Goal: Task Accomplishment & Management: Complete application form

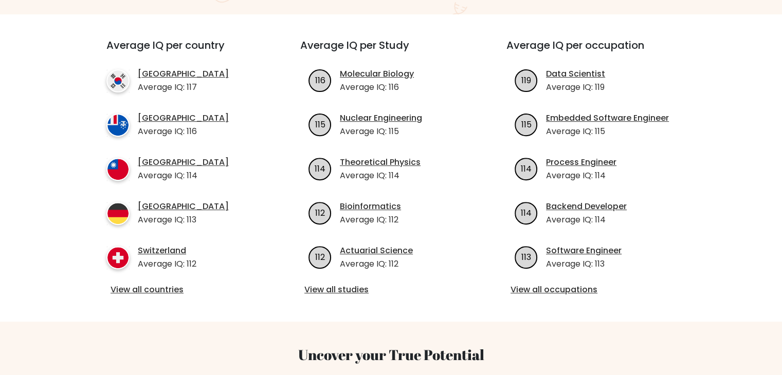
scroll to position [103, 0]
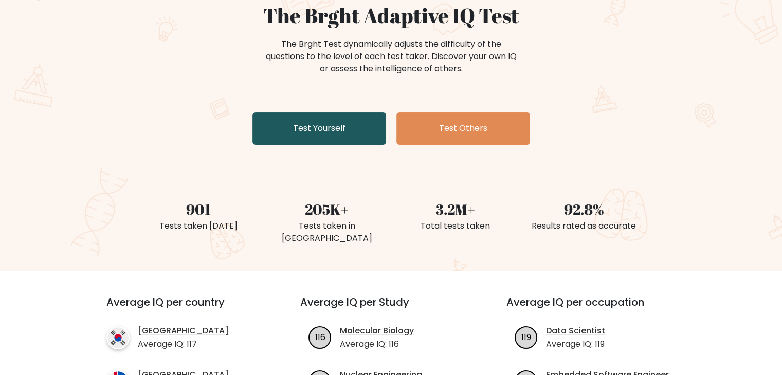
click at [323, 117] on link "Test Yourself" at bounding box center [319, 128] width 134 height 33
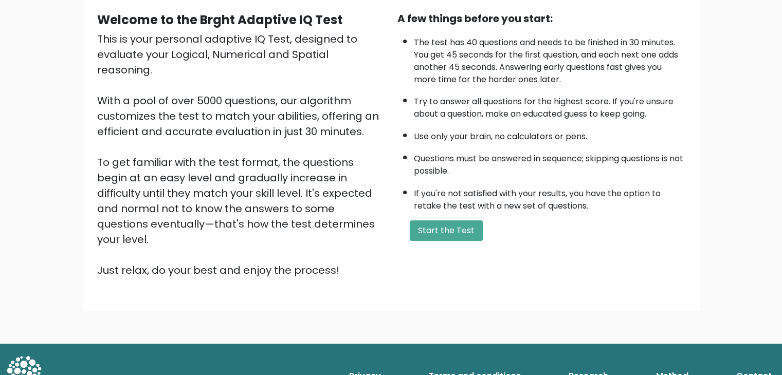
scroll to position [96, 0]
click at [423, 225] on button "Start the Test" at bounding box center [446, 230] width 73 height 21
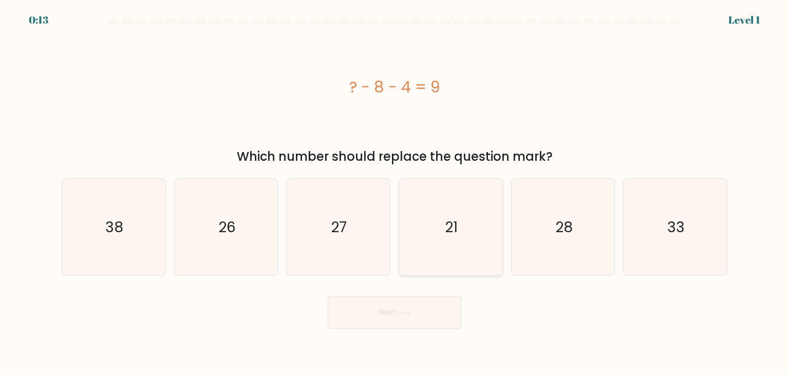
click at [440, 228] on icon "21" at bounding box center [450, 227] width 97 height 97
click at [395, 193] on input "d. 21" at bounding box center [395, 190] width 1 height 5
radio input "true"
click at [132, 228] on icon "38" at bounding box center [113, 227] width 97 height 97
click at [395, 193] on input "a. 38" at bounding box center [395, 190] width 1 height 5
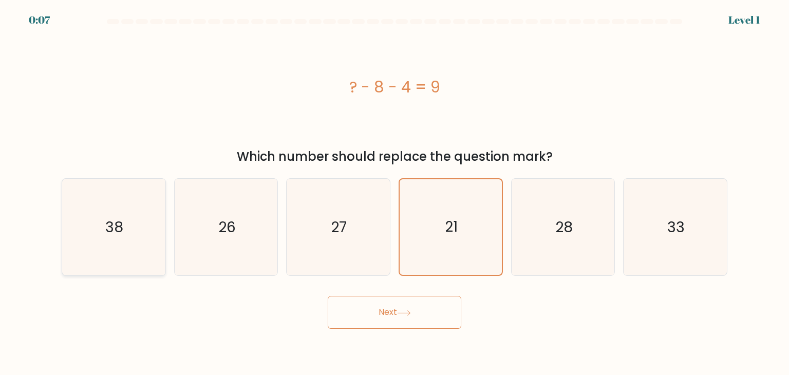
radio input "true"
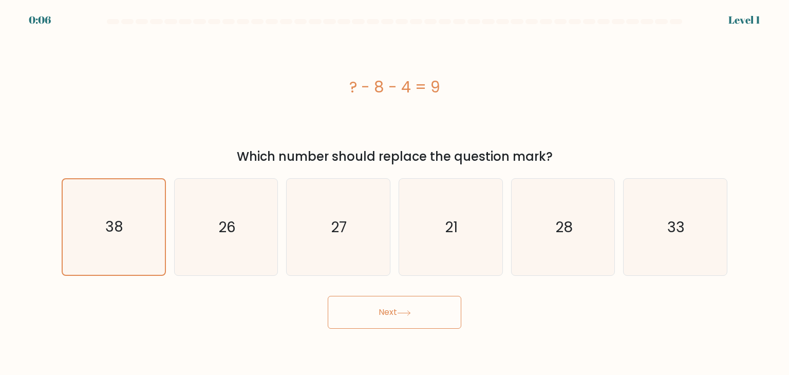
click at [392, 302] on button "Next" at bounding box center [395, 312] width 134 height 33
click at [392, 313] on button "Next" at bounding box center [395, 312] width 134 height 33
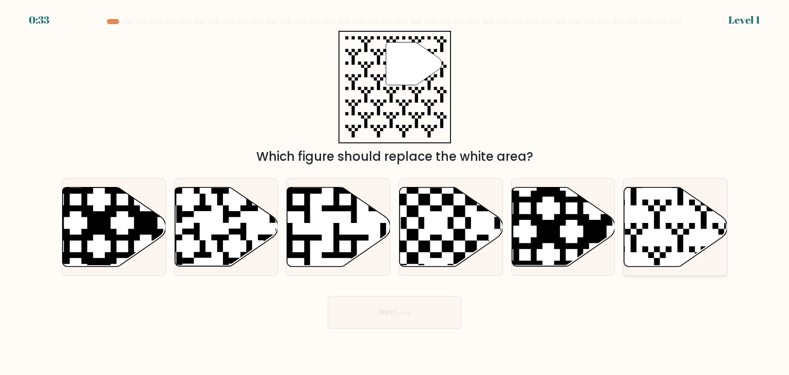
click at [670, 213] on icon at bounding box center [675, 227] width 103 height 79
click at [395, 193] on input "f." at bounding box center [395, 190] width 1 height 5
radio input "true"
click at [379, 309] on button "Next" at bounding box center [395, 312] width 134 height 33
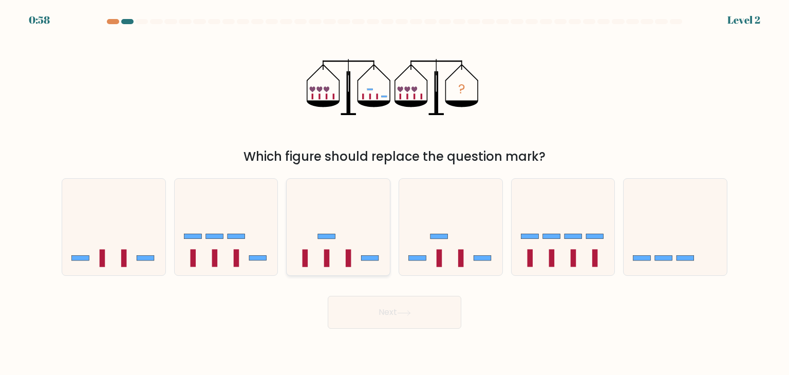
click at [334, 239] on icon at bounding box center [338, 226] width 103 height 85
click at [395, 193] on input "c." at bounding box center [395, 190] width 1 height 5
radio input "true"
click at [394, 316] on button "Next" at bounding box center [395, 312] width 134 height 33
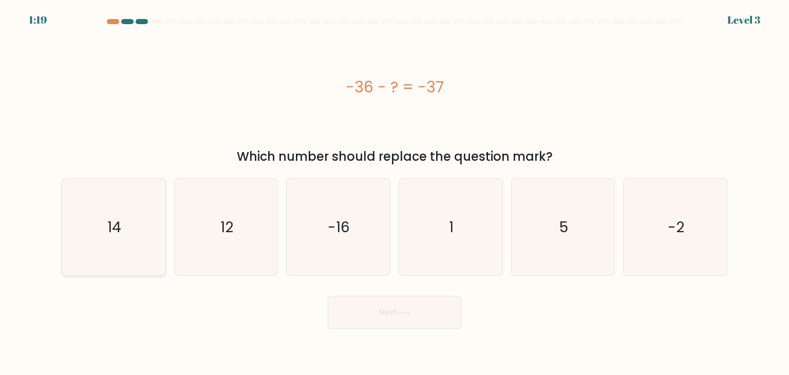
click at [86, 218] on icon "14" at bounding box center [113, 227] width 97 height 97
click at [395, 193] on input "a. 14" at bounding box center [395, 190] width 1 height 5
radio input "true"
click at [448, 245] on icon "1" at bounding box center [450, 227] width 97 height 97
click at [395, 193] on input "d. 1" at bounding box center [395, 190] width 1 height 5
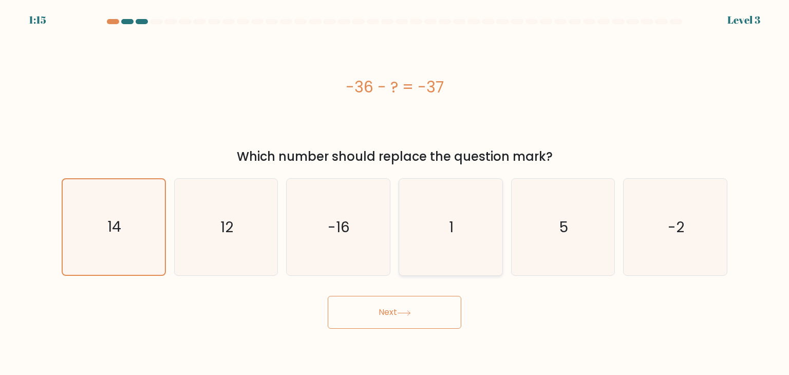
radio input "true"
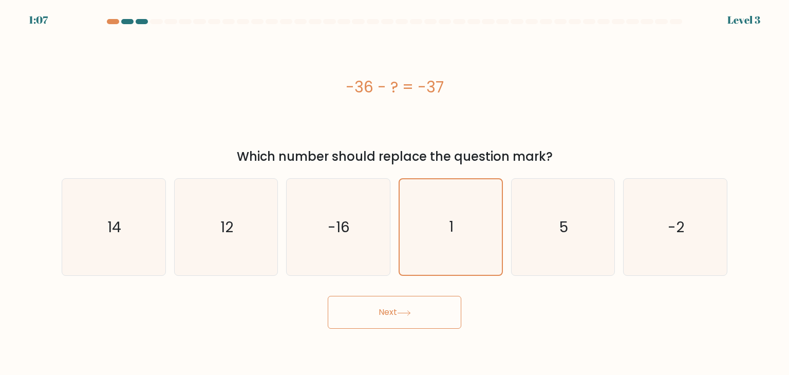
click at [438, 325] on button "Next" at bounding box center [395, 312] width 134 height 33
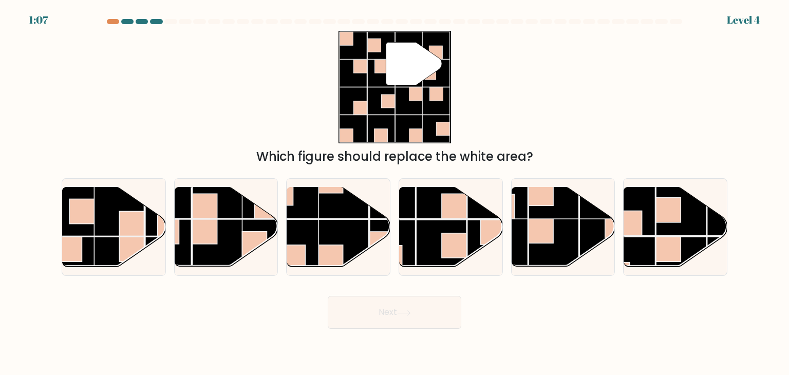
click at [432, 317] on button "Next" at bounding box center [395, 312] width 134 height 33
click at [460, 242] on rect at bounding box center [454, 245] width 25 height 25
click at [395, 193] on input "d." at bounding box center [395, 190] width 1 height 5
radio input "true"
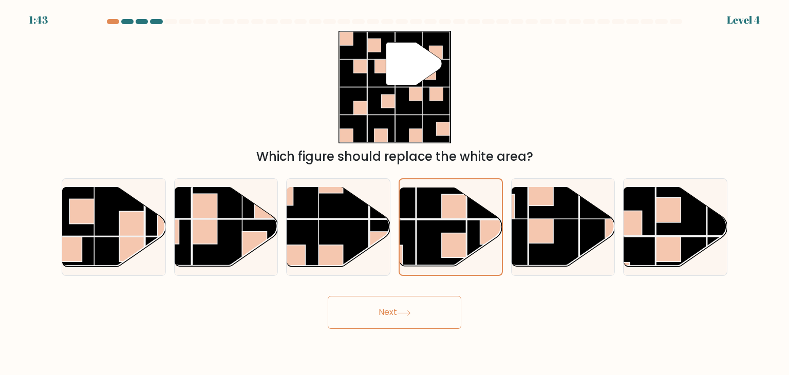
click at [426, 312] on button "Next" at bounding box center [395, 312] width 134 height 33
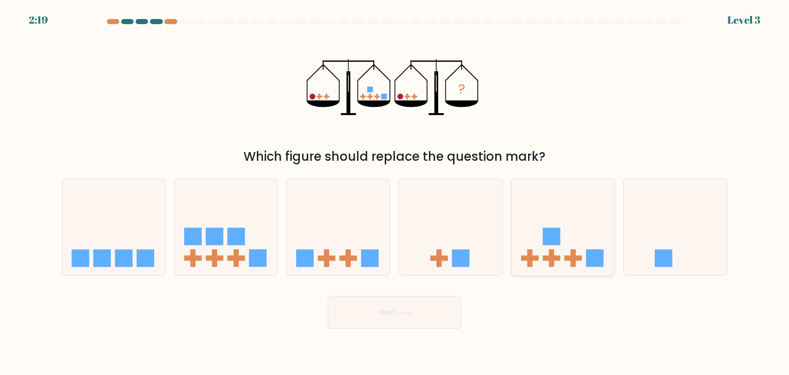
click at [565, 247] on icon at bounding box center [563, 226] width 103 height 85
click at [395, 193] on input "e." at bounding box center [395, 190] width 1 height 5
radio input "true"
click at [409, 323] on button "Next" at bounding box center [395, 312] width 134 height 33
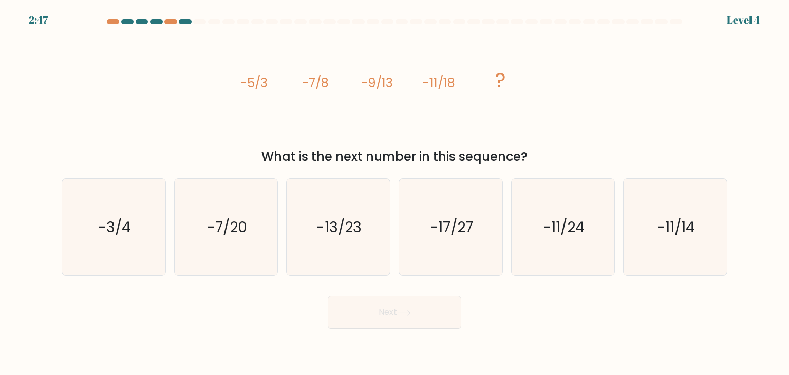
click at [283, 211] on div "c. -13/23" at bounding box center [338, 227] width 113 height 98
click at [312, 225] on icon "-13/23" at bounding box center [338, 227] width 97 height 97
click at [395, 193] on input "c. -13/23" at bounding box center [395, 190] width 1 height 5
radio input "true"
click at [360, 300] on button "Next" at bounding box center [395, 312] width 134 height 33
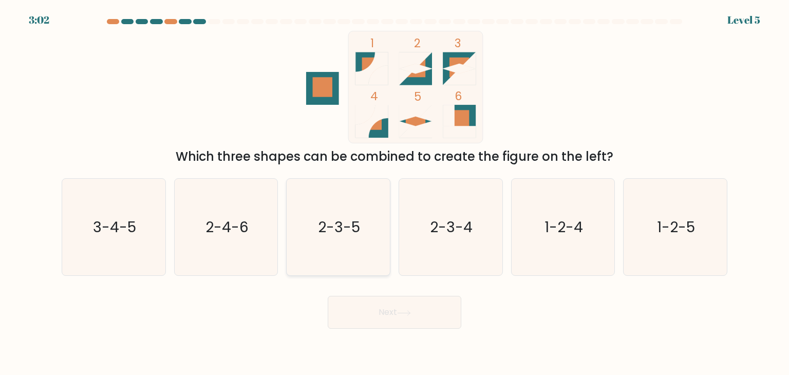
click at [350, 258] on icon "2-3-5" at bounding box center [338, 227] width 97 height 97
click at [395, 193] on input "c. 2-3-5" at bounding box center [395, 190] width 1 height 5
radio input "true"
click at [393, 317] on button "Next" at bounding box center [395, 312] width 134 height 33
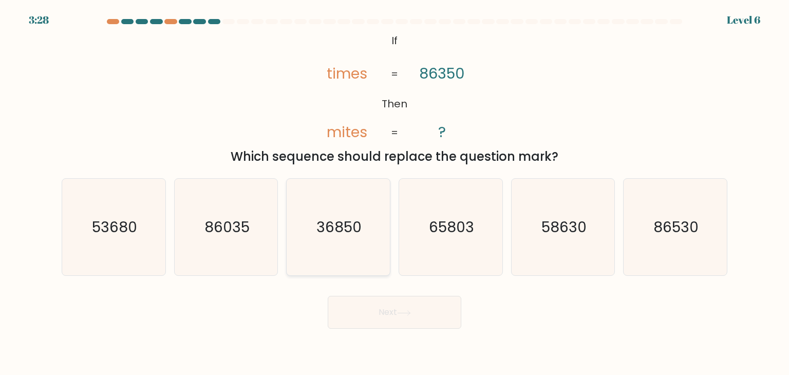
click at [341, 238] on icon "36850" at bounding box center [338, 227] width 97 height 97
click at [395, 193] on input "c. 36850" at bounding box center [395, 190] width 1 height 5
radio input "true"
click at [384, 307] on button "Next" at bounding box center [395, 312] width 134 height 33
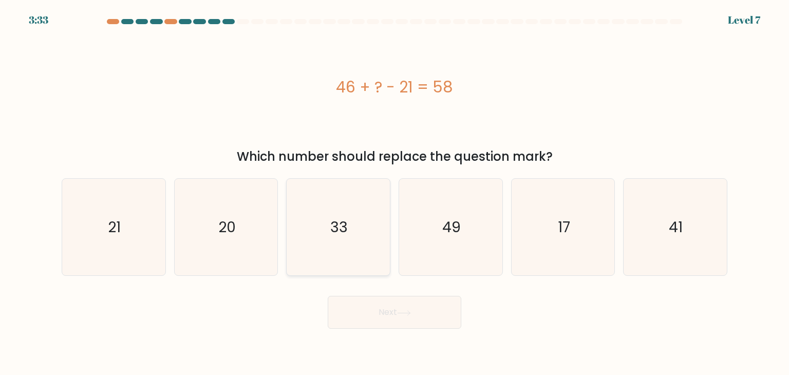
drag, startPoint x: 339, startPoint y: 249, endPoint x: 417, endPoint y: 311, distance: 100.2
click at [339, 249] on icon "33" at bounding box center [338, 227] width 97 height 97
click at [395, 193] on input "c. 33" at bounding box center [395, 190] width 1 height 5
radio input "true"
click at [408, 323] on button "Next" at bounding box center [395, 312] width 134 height 33
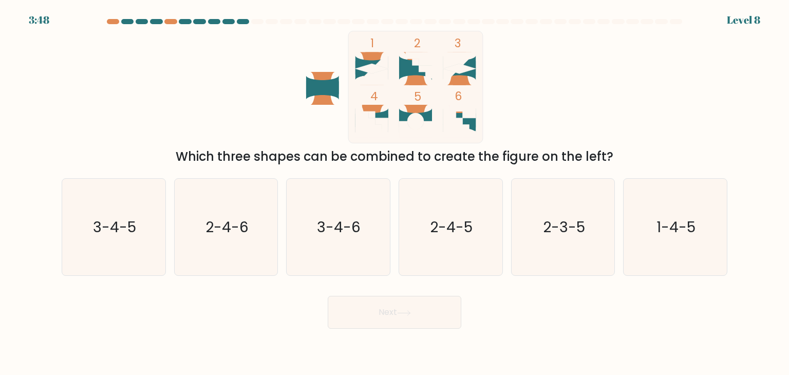
drag, startPoint x: 457, startPoint y: 238, endPoint x: 400, endPoint y: 314, distance: 95.1
click at [457, 239] on icon "2-4-5" at bounding box center [450, 227] width 97 height 97
click at [395, 193] on input "d. 2-4-5" at bounding box center [395, 190] width 1 height 5
radio input "true"
click at [399, 314] on button "Next" at bounding box center [395, 312] width 134 height 33
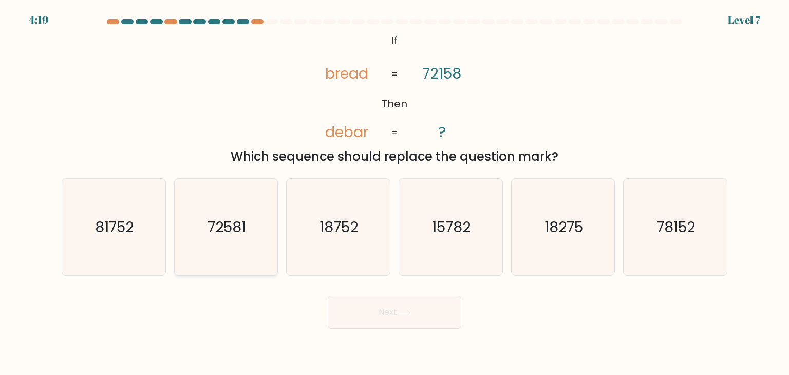
click at [226, 249] on icon "72581" at bounding box center [226, 227] width 97 height 97
click at [395, 193] on input "b. 72581" at bounding box center [395, 190] width 1 height 5
radio input "true"
click at [578, 231] on text "18275" at bounding box center [564, 227] width 39 height 21
click at [395, 193] on input "e. 18275" at bounding box center [395, 190] width 1 height 5
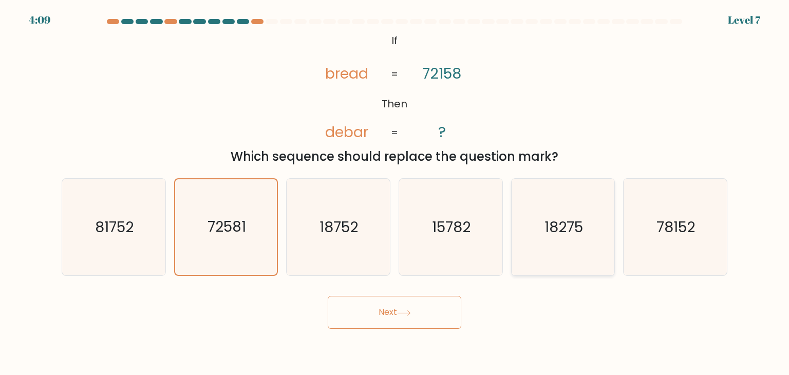
radio input "true"
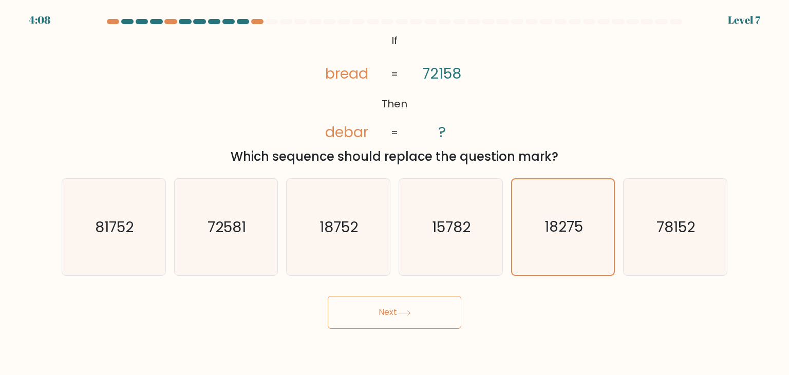
click at [440, 313] on button "Next" at bounding box center [395, 312] width 134 height 33
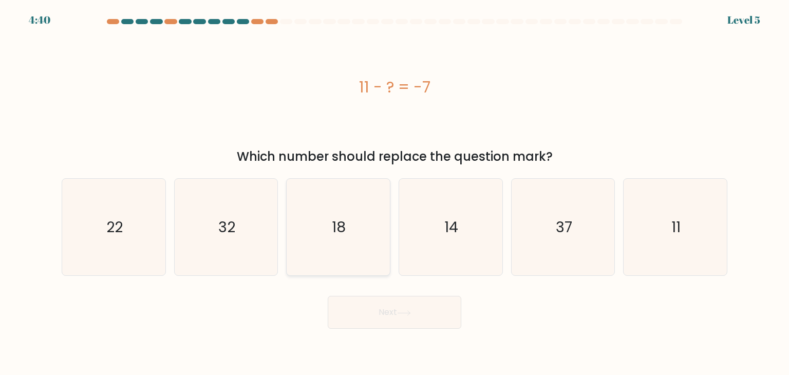
click at [356, 247] on icon "18" at bounding box center [338, 227] width 97 height 97
click at [395, 193] on input "c. 18" at bounding box center [395, 190] width 1 height 5
radio input "true"
click at [400, 315] on icon at bounding box center [404, 313] width 14 height 6
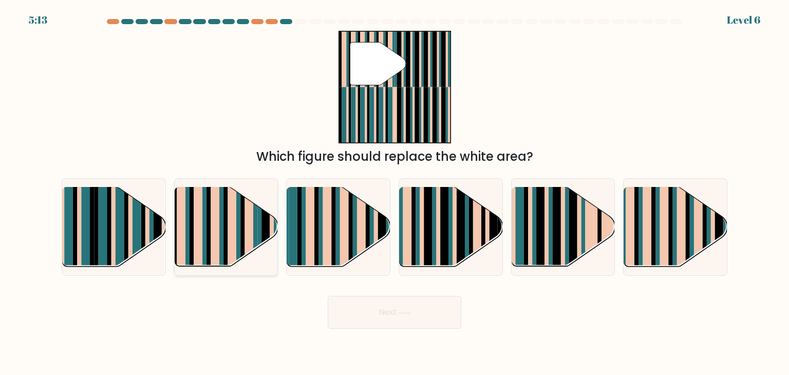
click at [183, 234] on rect at bounding box center [181, 219] width 9 height 102
click at [395, 193] on input "b." at bounding box center [395, 190] width 1 height 5
radio input "true"
click at [408, 325] on button "Next" at bounding box center [395, 312] width 134 height 33
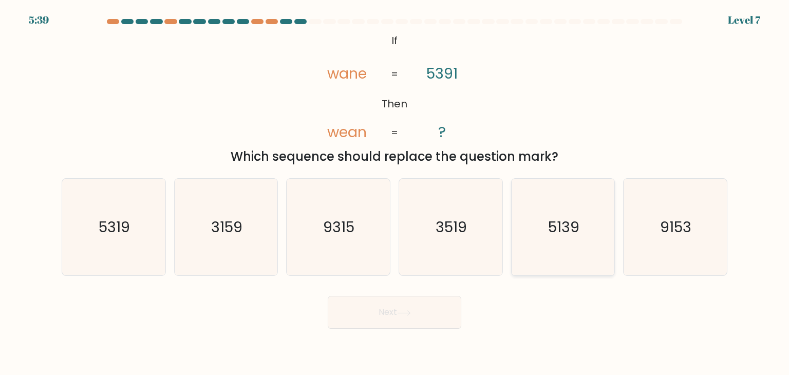
click at [566, 238] on icon "5139" at bounding box center [563, 227] width 97 height 97
click at [395, 193] on input "e. 5139" at bounding box center [395, 190] width 1 height 5
radio input "true"
click at [393, 315] on button "Next" at bounding box center [395, 312] width 134 height 33
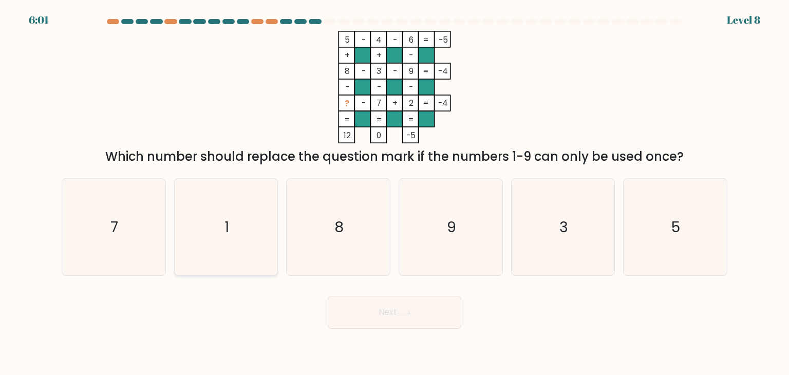
click at [226, 252] on icon "1" at bounding box center [226, 227] width 97 height 97
click at [395, 193] on input "b. 1" at bounding box center [395, 190] width 1 height 5
radio input "true"
click at [420, 317] on button "Next" at bounding box center [395, 312] width 134 height 33
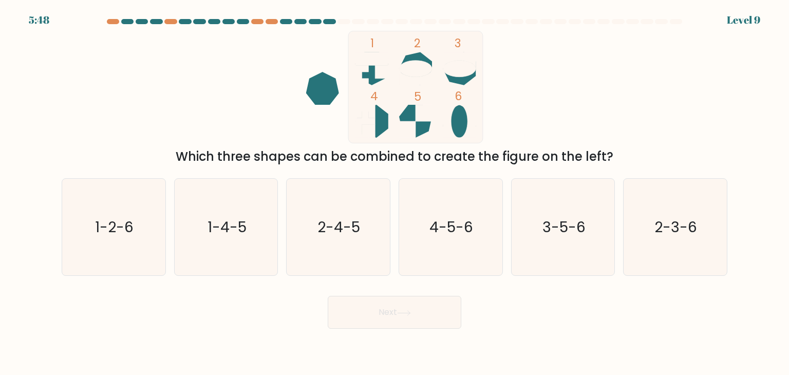
click at [422, 120] on rect at bounding box center [424, 113] width 16 height 16
drag, startPoint x: 466, startPoint y: 227, endPoint x: 389, endPoint y: 297, distance: 104.4
click at [465, 227] on text "4-5-6" at bounding box center [452, 227] width 44 height 21
click at [395, 193] on input "d. 4-5-6" at bounding box center [395, 190] width 1 height 5
radio input "true"
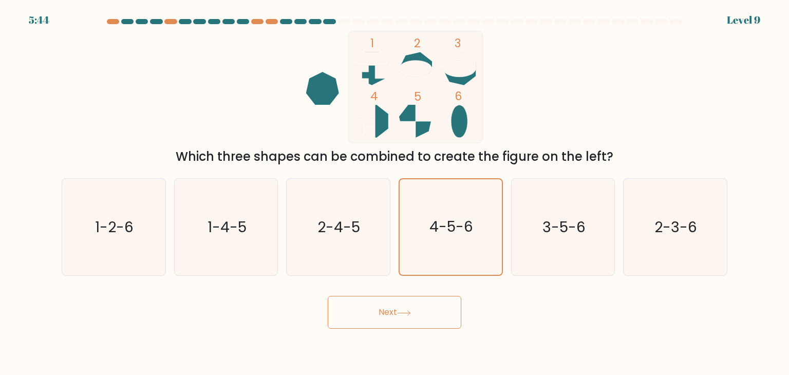
click at [398, 294] on div "Next" at bounding box center [395, 308] width 678 height 41
click at [396, 300] on button "Next" at bounding box center [395, 312] width 134 height 33
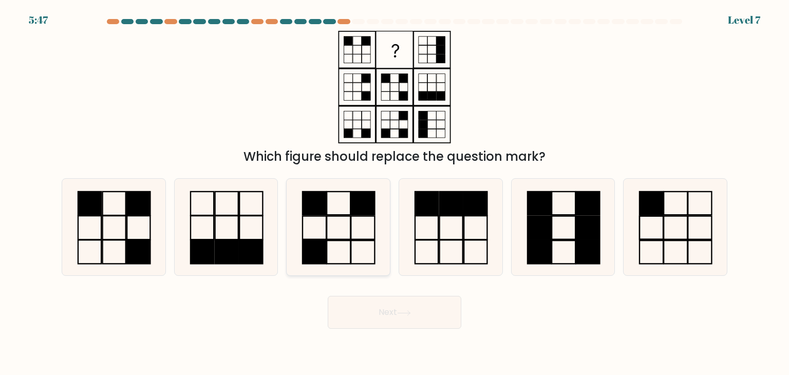
click at [348, 234] on icon at bounding box center [338, 227] width 97 height 97
click at [395, 193] on input "c." at bounding box center [395, 190] width 1 height 5
radio input "true"
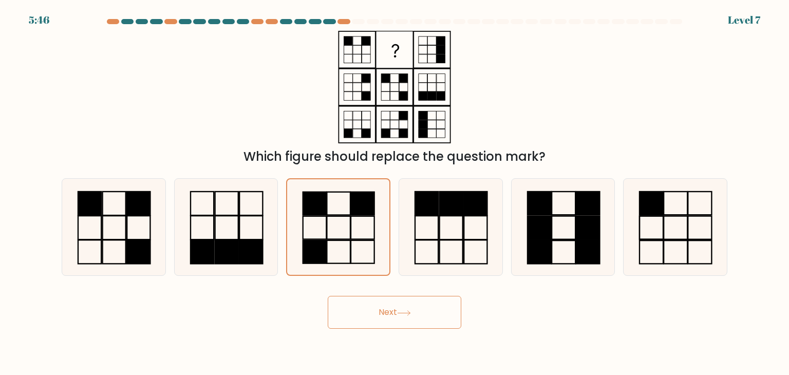
drag, startPoint x: 391, startPoint y: 338, endPoint x: 389, endPoint y: 329, distance: 9.0
click at [389, 336] on body "5:46 Level 7" at bounding box center [394, 187] width 789 height 375
click at [390, 314] on button "Next" at bounding box center [395, 312] width 134 height 33
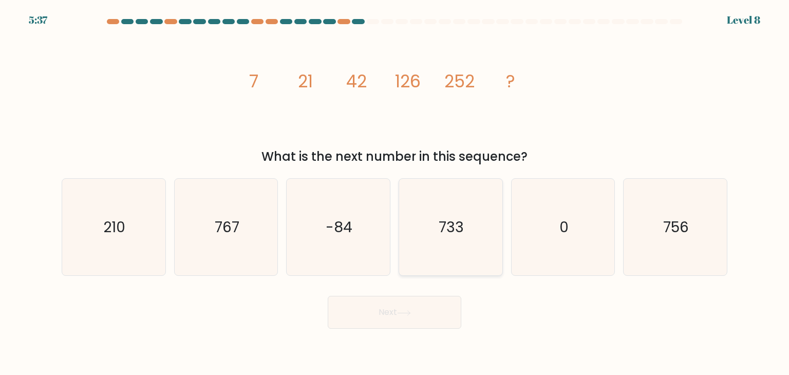
click at [446, 223] on text "733" at bounding box center [451, 227] width 25 height 21
click at [395, 193] on input "d. 733" at bounding box center [395, 190] width 1 height 5
radio input "true"
click at [411, 301] on button "Next" at bounding box center [395, 312] width 134 height 33
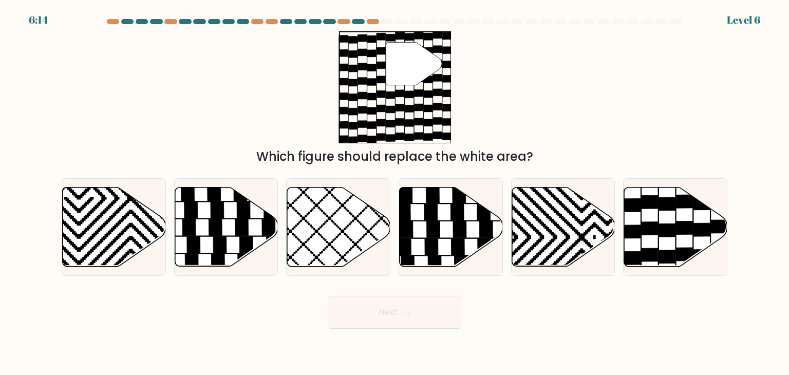
drag, startPoint x: 665, startPoint y: 252, endPoint x: 487, endPoint y: 289, distance: 182.2
click at [661, 251] on icon at bounding box center [667, 256] width 16 height 13
click at [395, 193] on input "f." at bounding box center [395, 190] width 1 height 5
radio input "true"
click at [375, 315] on button "Next" at bounding box center [395, 312] width 134 height 33
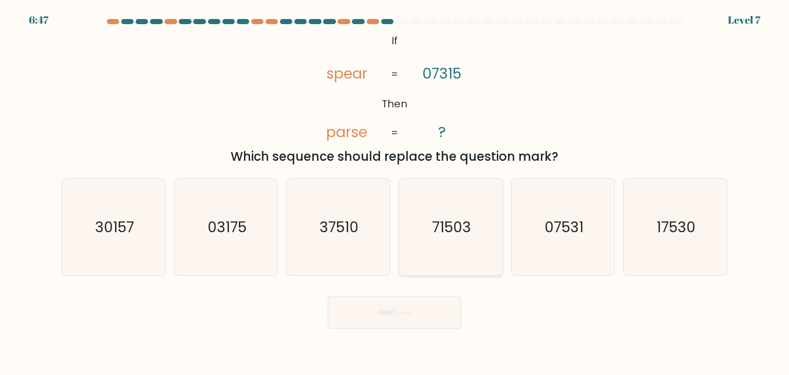
click at [451, 223] on text "71503" at bounding box center [451, 227] width 39 height 21
click at [395, 193] on input "d. 71503" at bounding box center [395, 190] width 1 height 5
radio input "true"
click at [399, 309] on button "Next" at bounding box center [395, 312] width 134 height 33
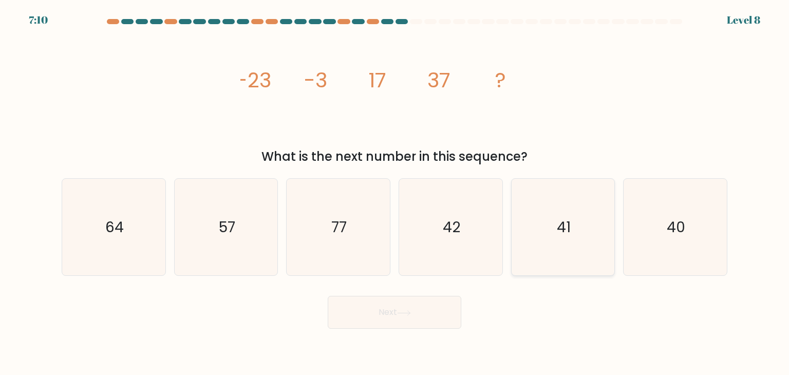
click at [576, 233] on icon "41" at bounding box center [563, 227] width 97 height 97
click at [395, 193] on input "e. 41" at bounding box center [395, 190] width 1 height 5
radio input "true"
click at [378, 313] on button "Next" at bounding box center [395, 312] width 134 height 33
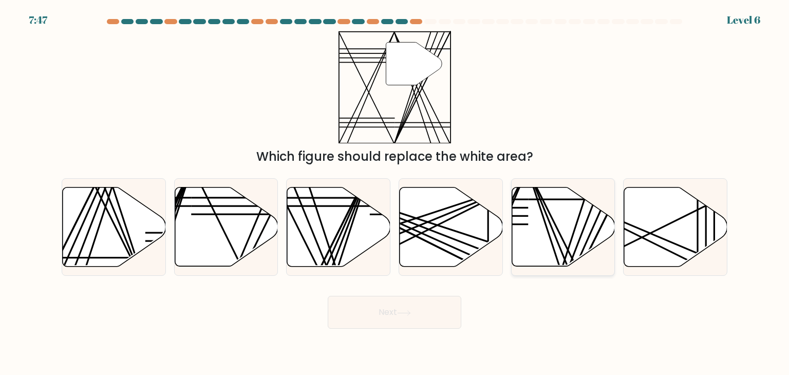
click at [536, 215] on icon at bounding box center [563, 227] width 103 height 79
click at [395, 193] on input "e." at bounding box center [395, 190] width 1 height 5
radio input "true"
click at [360, 317] on button "Next" at bounding box center [395, 312] width 134 height 33
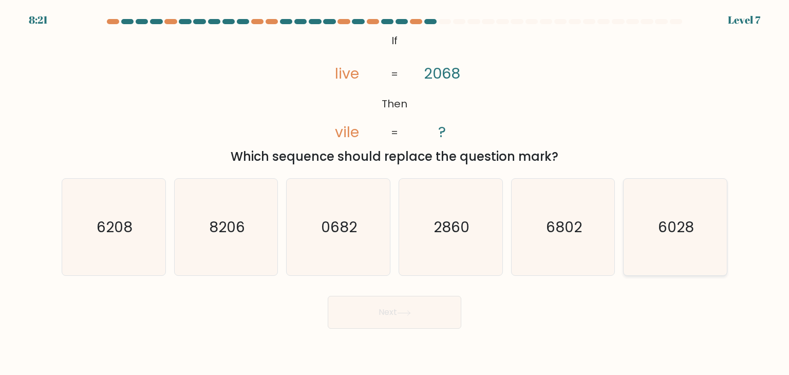
click at [701, 237] on icon "6028" at bounding box center [675, 227] width 97 height 97
click at [395, 193] on input "f. 6028" at bounding box center [395, 190] width 1 height 5
radio input "true"
click at [387, 319] on button "Next" at bounding box center [395, 312] width 134 height 33
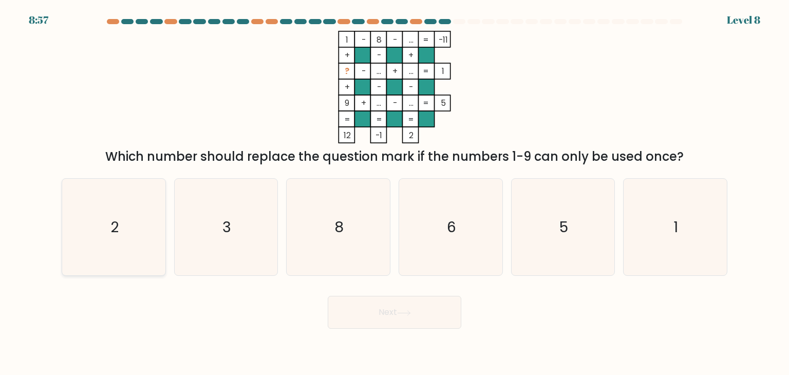
click at [79, 218] on icon "2" at bounding box center [113, 227] width 97 height 97
click at [395, 193] on input "a. 2" at bounding box center [395, 190] width 1 height 5
radio input "true"
click at [380, 313] on button "Next" at bounding box center [395, 312] width 134 height 33
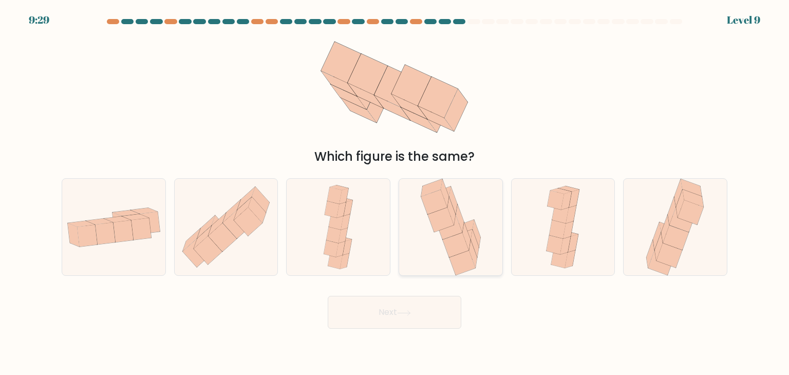
click at [440, 217] on icon at bounding box center [441, 220] width 26 height 25
click at [395, 193] on input "d." at bounding box center [395, 190] width 1 height 5
radio input "true"
click at [431, 317] on button "Next" at bounding box center [395, 312] width 134 height 33
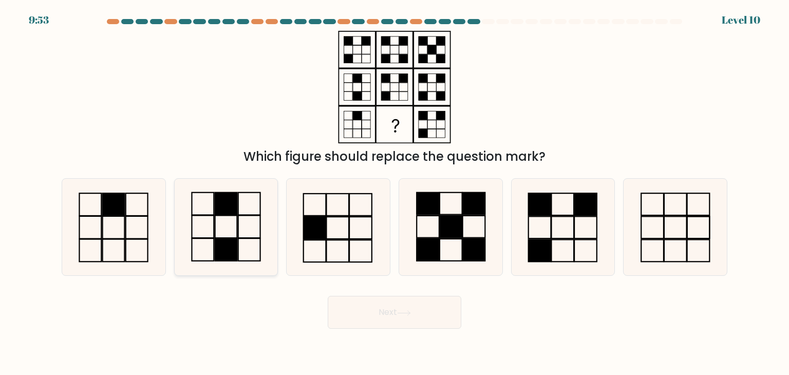
click at [246, 260] on icon at bounding box center [226, 227] width 97 height 97
click at [395, 193] on input "b." at bounding box center [395, 190] width 1 height 5
radio input "true"
click at [384, 314] on button "Next" at bounding box center [395, 312] width 134 height 33
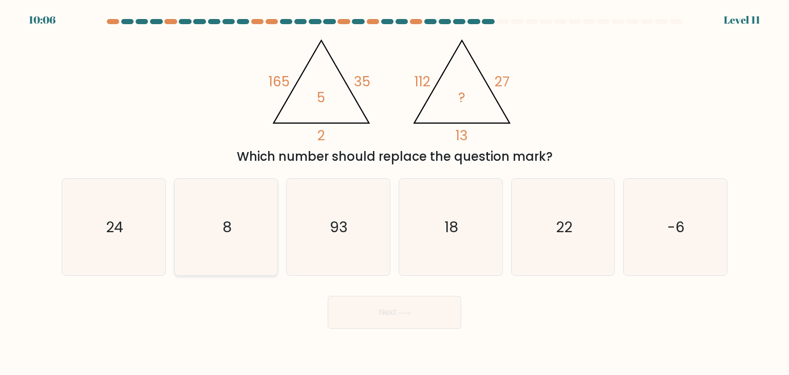
drag, startPoint x: 202, startPoint y: 240, endPoint x: 214, endPoint y: 239, distance: 11.4
click at [202, 240] on icon "8" at bounding box center [226, 227] width 97 height 97
click at [395, 193] on input "b. 8" at bounding box center [395, 190] width 1 height 5
radio input "true"
click at [355, 313] on button "Next" at bounding box center [395, 312] width 134 height 33
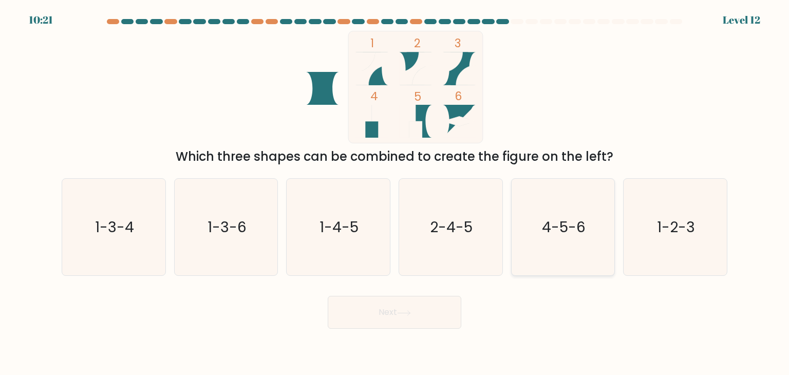
click at [553, 227] on text "4-5-6" at bounding box center [564, 227] width 44 height 21
click at [395, 193] on input "e. 4-5-6" at bounding box center [395, 190] width 1 height 5
radio input "true"
click at [399, 316] on button "Next" at bounding box center [395, 312] width 134 height 33
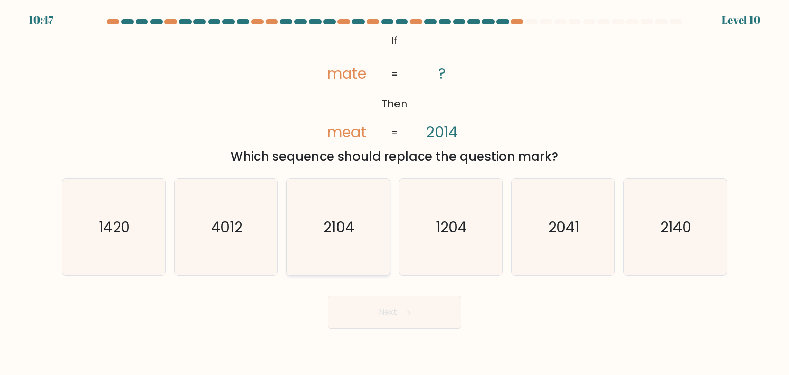
click at [359, 204] on icon "2104" at bounding box center [338, 227] width 97 height 97
click at [395, 193] on input "c. 2104" at bounding box center [395, 190] width 1 height 5
radio input "true"
click at [385, 317] on button "Next" at bounding box center [395, 312] width 134 height 33
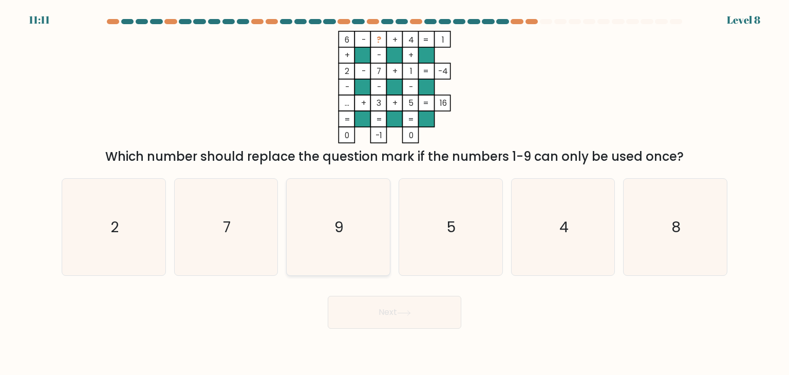
click at [329, 238] on icon "9" at bounding box center [338, 227] width 97 height 97
click at [395, 193] on input "c. 9" at bounding box center [395, 190] width 1 height 5
radio input "true"
click at [376, 320] on button "Next" at bounding box center [395, 312] width 134 height 33
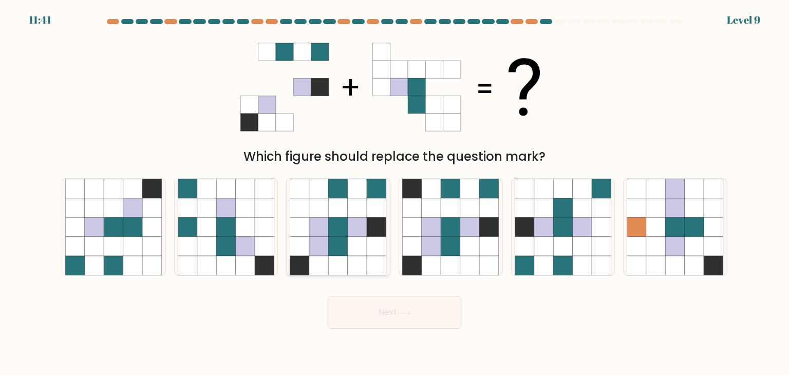
click at [343, 234] on icon at bounding box center [339, 227] width 20 height 20
click at [395, 193] on input "c." at bounding box center [395, 190] width 1 height 5
radio input "true"
click at [417, 319] on button "Next" at bounding box center [395, 312] width 134 height 33
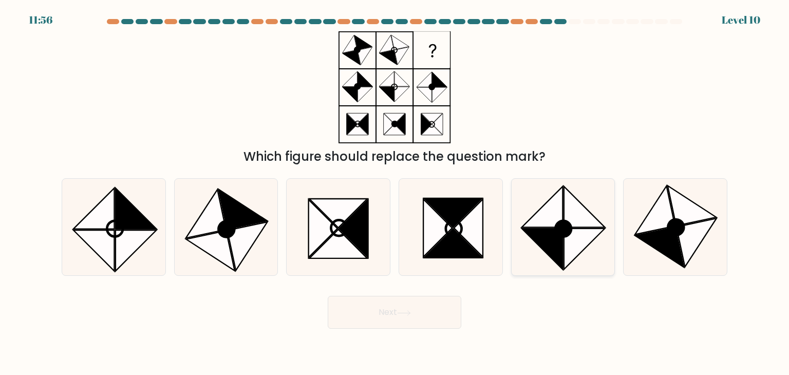
click at [588, 237] on icon at bounding box center [584, 249] width 41 height 41
click at [395, 193] on input "e." at bounding box center [395, 190] width 1 height 5
radio input "true"
click at [422, 306] on button "Next" at bounding box center [395, 312] width 134 height 33
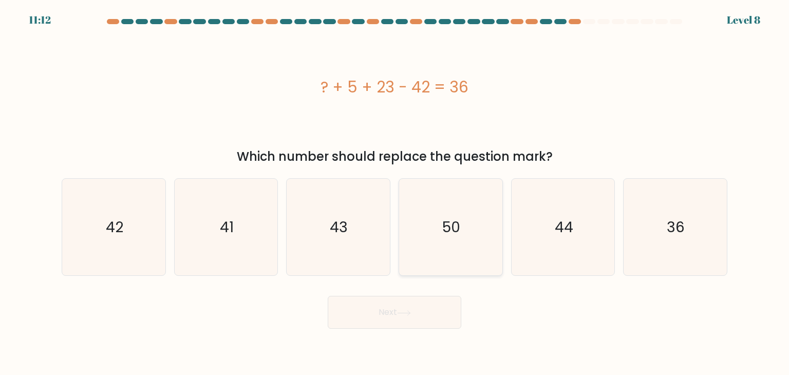
click at [441, 223] on icon "50" at bounding box center [450, 227] width 97 height 97
click at [395, 193] on input "d. 50" at bounding box center [395, 190] width 1 height 5
radio input "true"
click at [421, 309] on button "Next" at bounding box center [395, 312] width 134 height 33
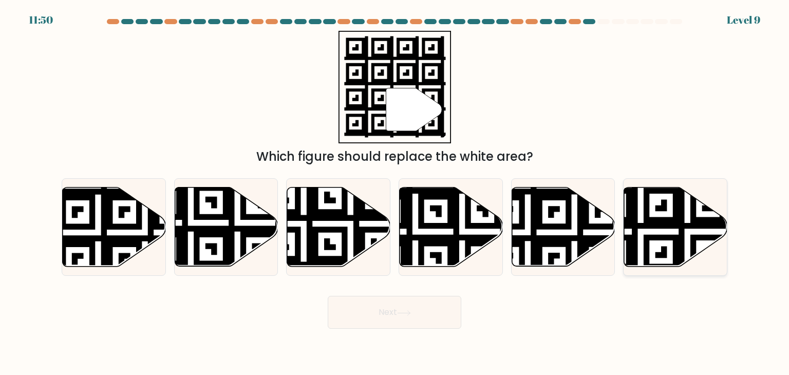
click at [662, 205] on icon at bounding box center [640, 184] width 187 height 187
click at [395, 193] on input "f." at bounding box center [395, 190] width 1 height 5
radio input "true"
click at [384, 312] on button "Next" at bounding box center [395, 312] width 134 height 33
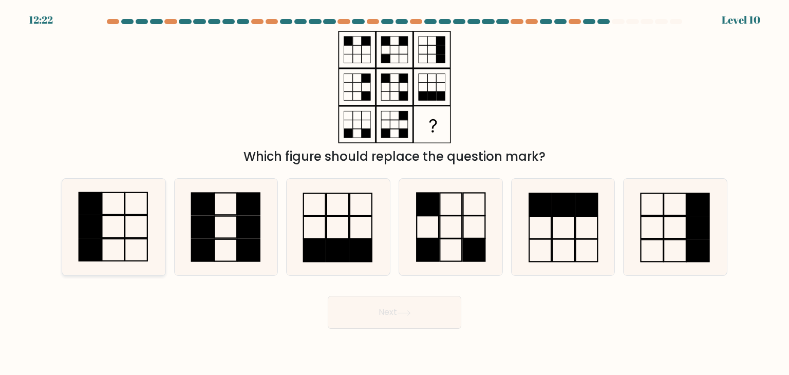
click at [139, 212] on icon at bounding box center [113, 227] width 97 height 97
click at [395, 193] on input "a." at bounding box center [395, 190] width 1 height 5
radio input "true"
click at [428, 315] on button "Next" at bounding box center [395, 312] width 134 height 33
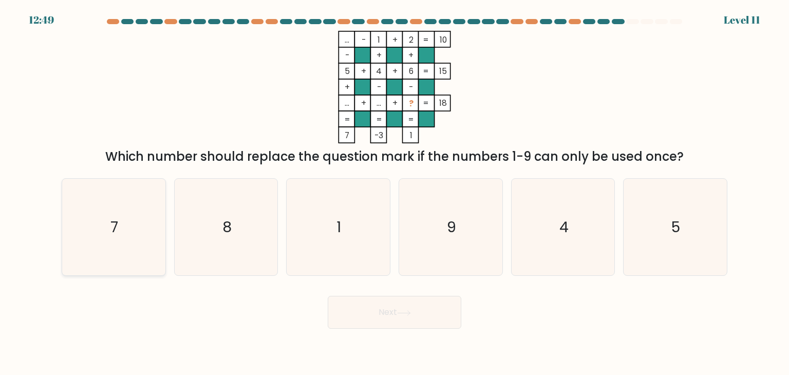
click at [81, 228] on icon "7" at bounding box center [113, 227] width 97 height 97
click at [395, 193] on input "a. 7" at bounding box center [395, 190] width 1 height 5
radio input "true"
click at [358, 304] on button "Next" at bounding box center [395, 312] width 134 height 33
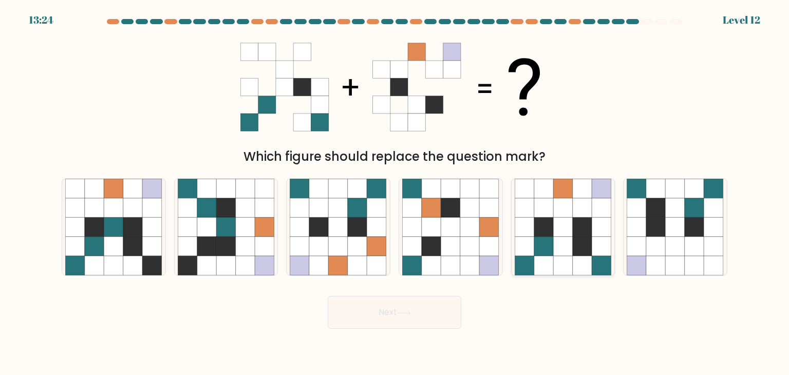
click at [566, 207] on icon at bounding box center [563, 208] width 20 height 20
click at [395, 193] on input "e." at bounding box center [395, 190] width 1 height 5
radio input "true"
click at [370, 311] on button "Next" at bounding box center [395, 312] width 134 height 33
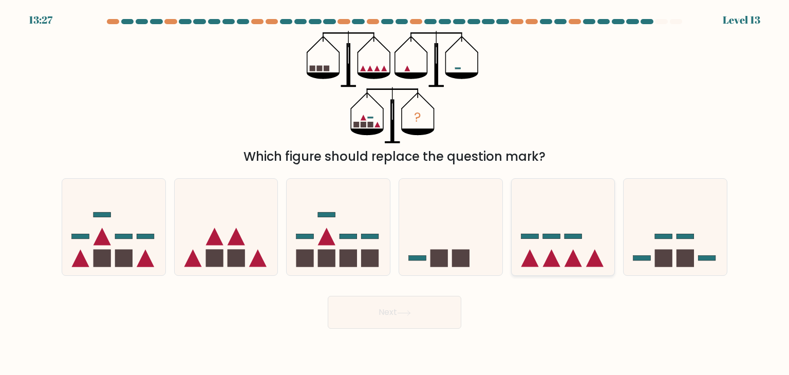
click at [570, 257] on icon at bounding box center [573, 258] width 17 height 17
click at [395, 193] on input "e." at bounding box center [395, 190] width 1 height 5
radio input "true"
click at [406, 313] on icon at bounding box center [404, 313] width 14 height 6
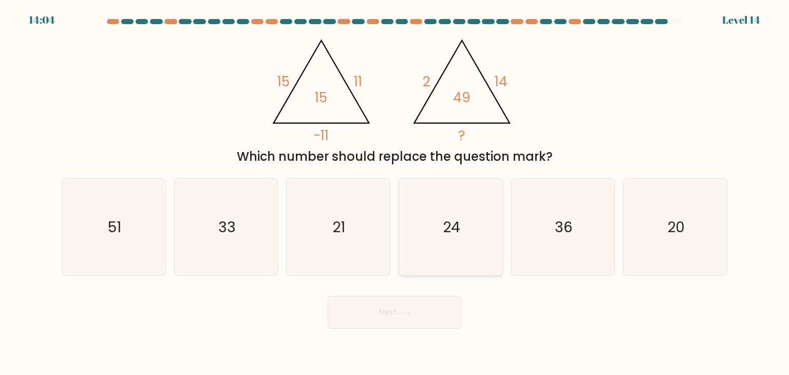
click at [441, 247] on icon "24" at bounding box center [450, 227] width 97 height 97
click at [395, 193] on input "d. 24" at bounding box center [395, 190] width 1 height 5
radio input "true"
click at [422, 320] on button "Next" at bounding box center [395, 312] width 134 height 33
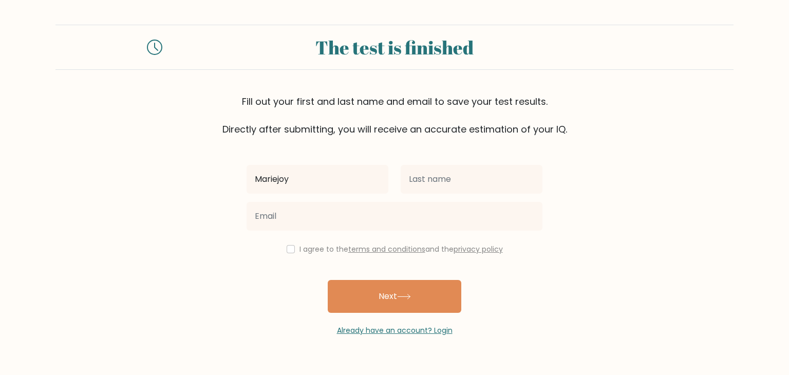
type input "Mariejoy"
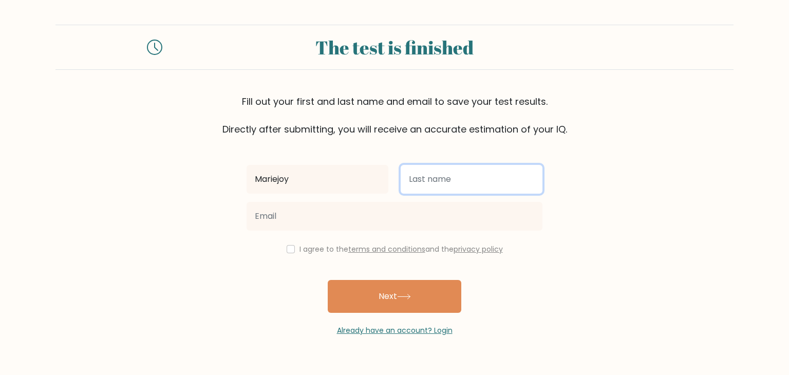
click at [458, 181] on input "text" at bounding box center [472, 179] width 142 height 29
type input "Cac"
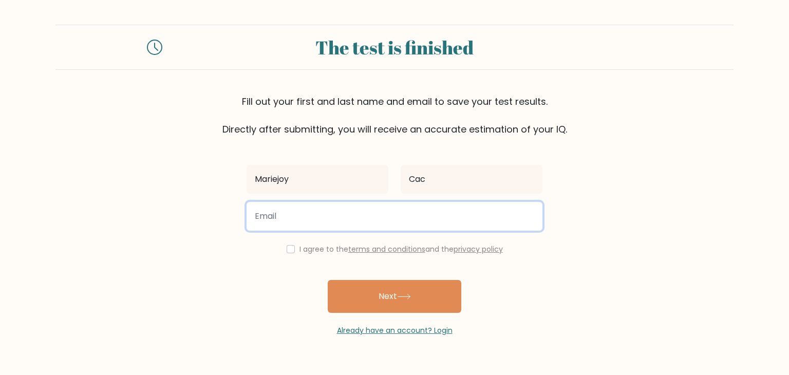
click at [432, 212] on input "email" at bounding box center [395, 216] width 296 height 29
type input "mariejoycac@gmail.com"
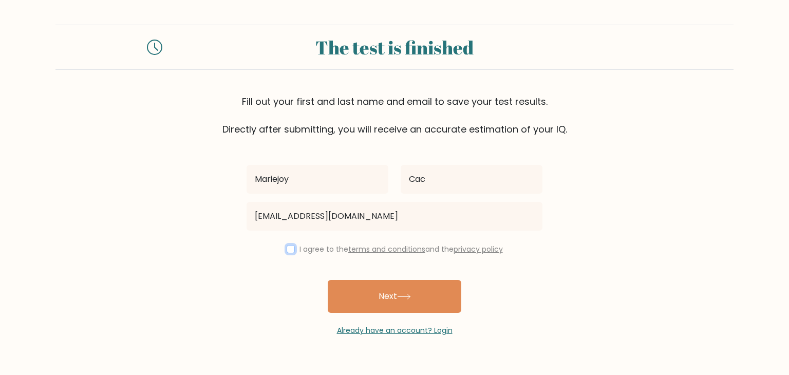
click at [292, 251] on input "checkbox" at bounding box center [291, 249] width 8 height 8
checkbox input "true"
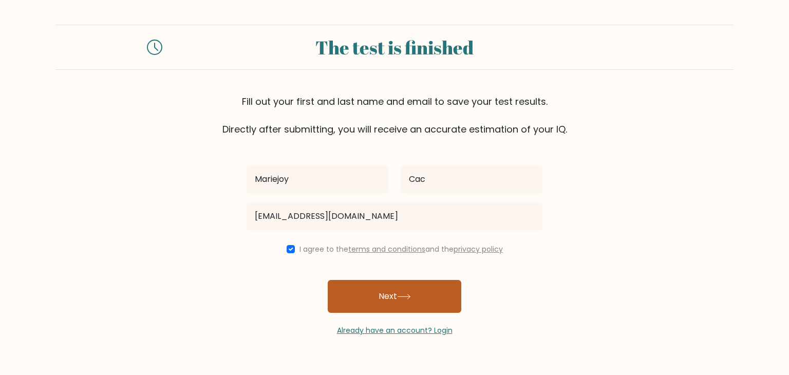
click at [371, 294] on button "Next" at bounding box center [395, 296] width 134 height 33
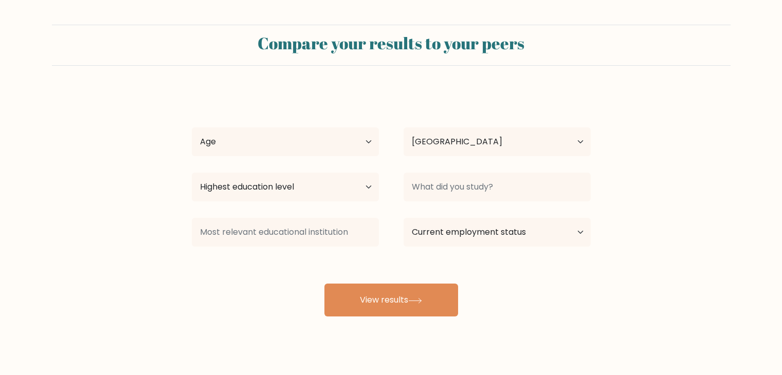
select select "PH"
click at [317, 141] on select "Age Under 18 years old 18-24 years old 25-34 years old 35-44 years old 45-54 ye…" at bounding box center [285, 141] width 187 height 29
select select "25_34"
click at [192, 127] on select "Age Under 18 years old 18-24 years old 25-34 years old 35-44 years old 45-54 ye…" at bounding box center [285, 141] width 187 height 29
click at [322, 188] on select "Highest education level No schooling Primary Lower Secondary Upper Secondary Oc…" at bounding box center [285, 187] width 187 height 29
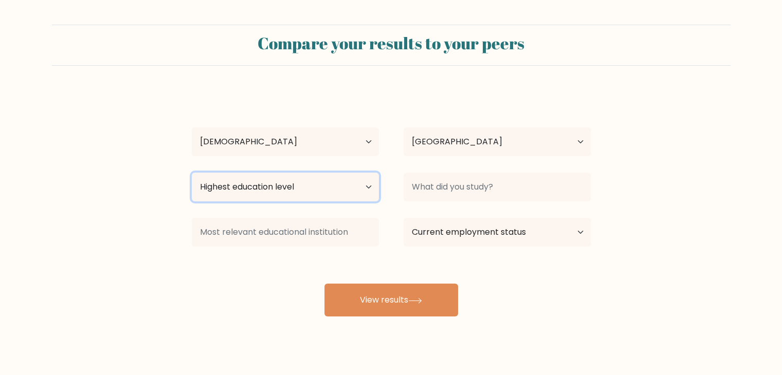
select select "bachelors_degree"
click at [192, 173] on select "Highest education level No schooling Primary Lower Secondary Upper Secondary Oc…" at bounding box center [285, 187] width 187 height 29
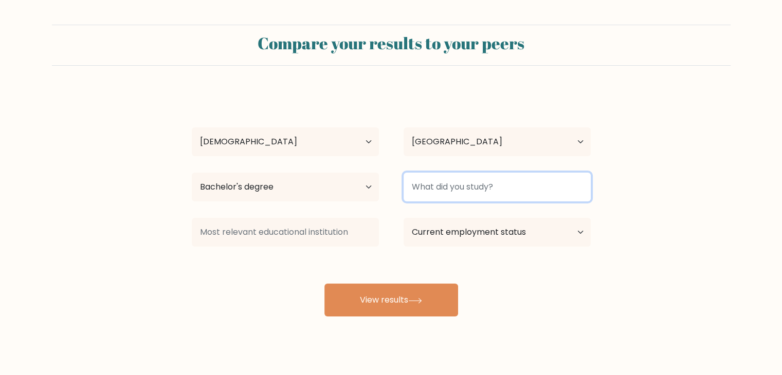
click at [460, 184] on input at bounding box center [496, 187] width 187 height 29
type input "B"
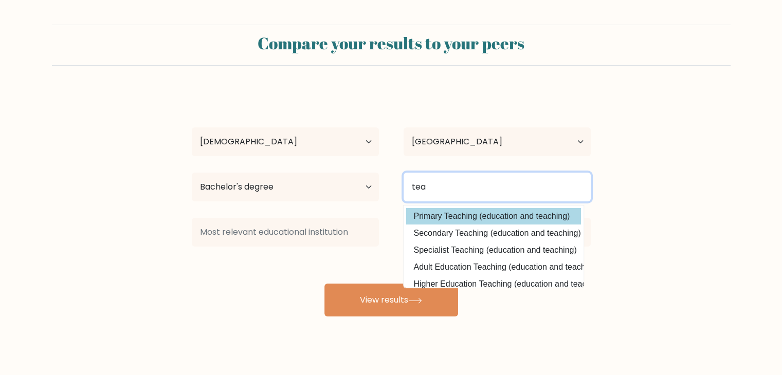
type input "tea"
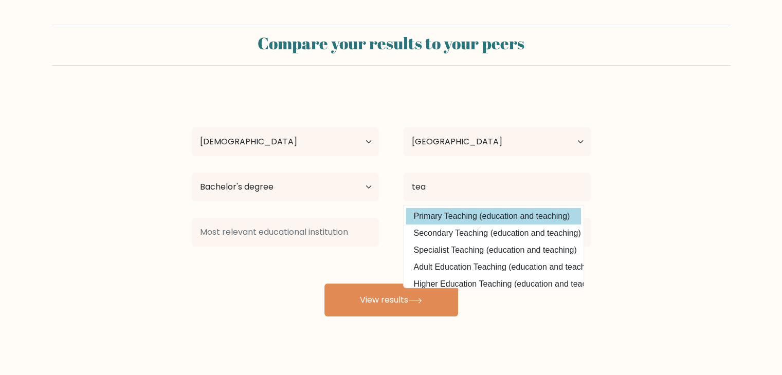
click at [460, 214] on div "Mariejoy Cac Age Under 18 years old 18-24 years old 25-34 years old 35-44 years…" at bounding box center [391, 203] width 411 height 226
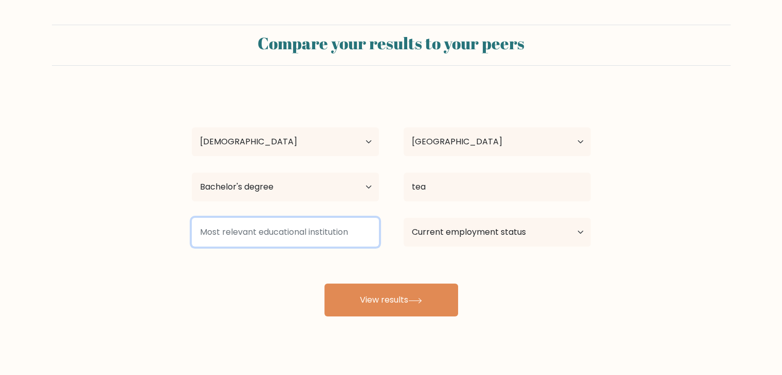
click at [290, 234] on input at bounding box center [285, 232] width 187 height 29
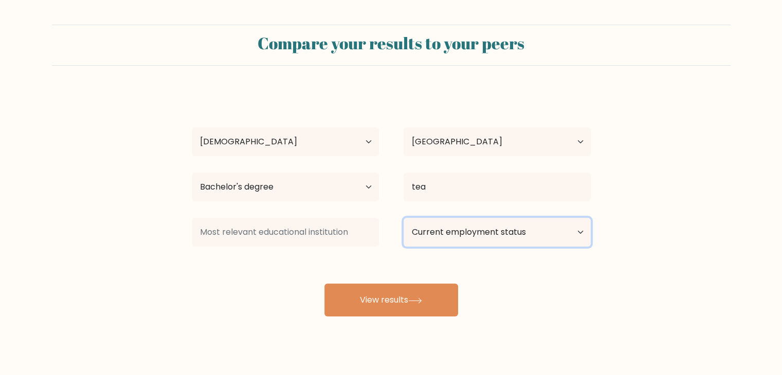
click at [485, 231] on select "Current employment status Employed Student Retired Other / prefer not to answer" at bounding box center [496, 232] width 187 height 29
click at [716, 286] on form "Compare your results to your peers Mariejoy Cac Age Under 18 years old 18-24 ye…" at bounding box center [391, 171] width 782 height 292
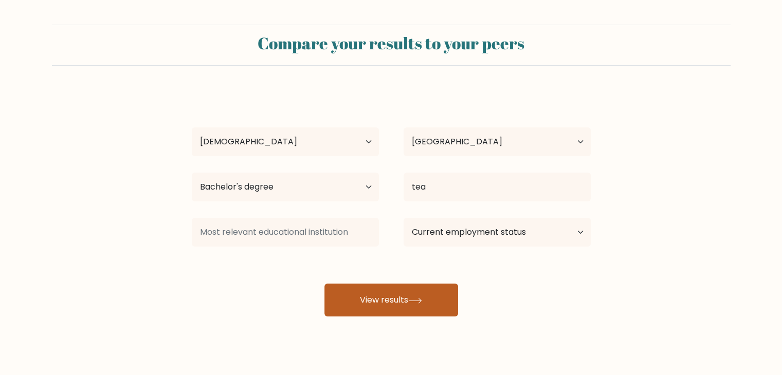
click at [415, 298] on icon at bounding box center [415, 301] width 14 height 6
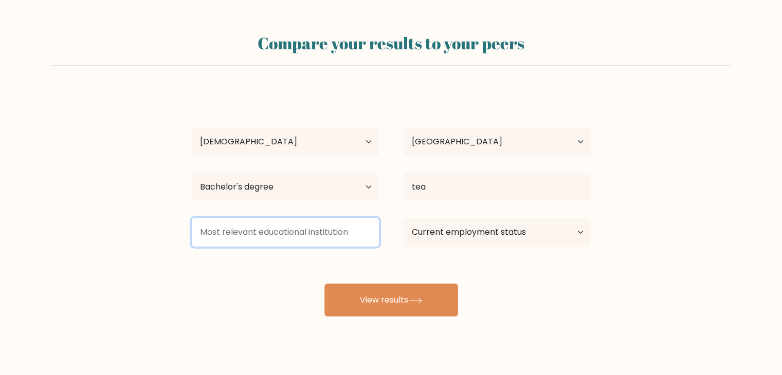
click at [314, 226] on input at bounding box center [285, 232] width 187 height 29
type input "f"
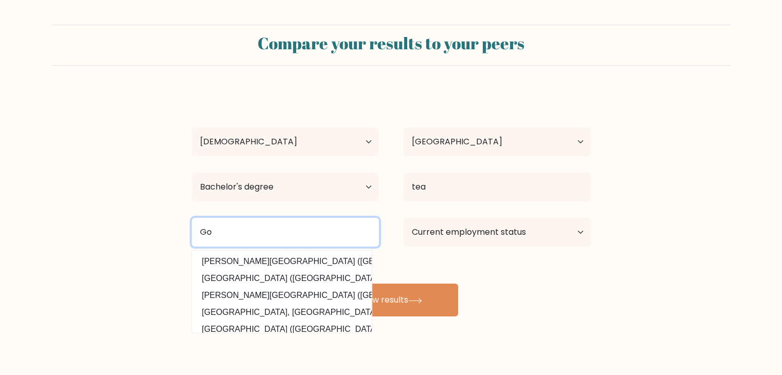
type input "G"
type input "h"
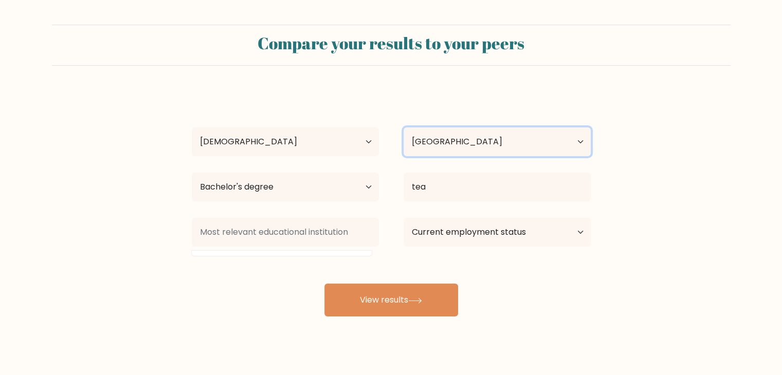
click at [469, 149] on select "Country Afghanistan Albania Algeria American Samoa Andorra Angola Anguilla Anta…" at bounding box center [496, 141] width 187 height 29
click at [403, 127] on select "Country Afghanistan Albania Algeria American Samoa Andorra Angola Anguilla Anta…" at bounding box center [496, 141] width 187 height 29
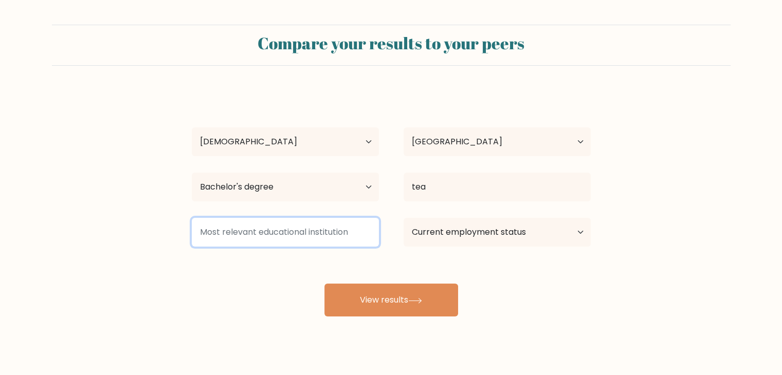
click at [283, 240] on input at bounding box center [285, 232] width 187 height 29
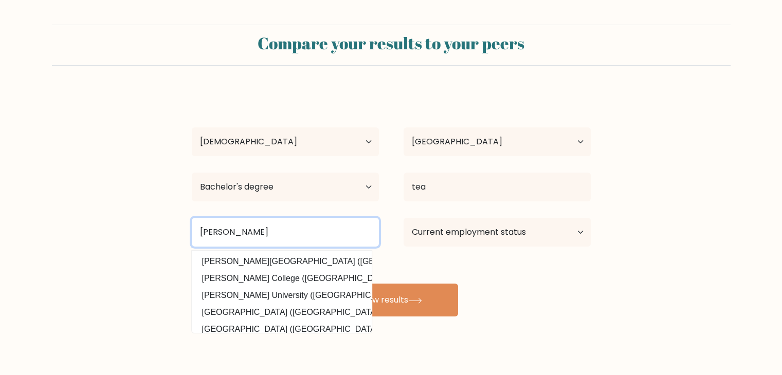
type input "gordon college"
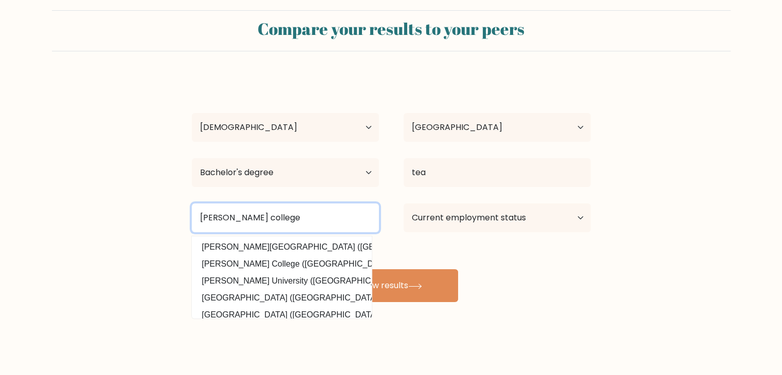
drag, startPoint x: 286, startPoint y: 218, endPoint x: 138, endPoint y: 214, distance: 148.1
click at [138, 214] on form "Compare your results to your peers Mariejoy Cac Age Under 18 years old 18-24 ye…" at bounding box center [391, 156] width 782 height 292
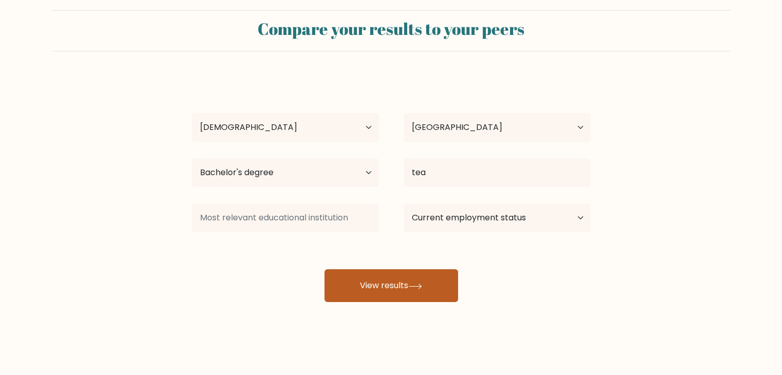
click at [403, 290] on button "View results" at bounding box center [391, 285] width 134 height 33
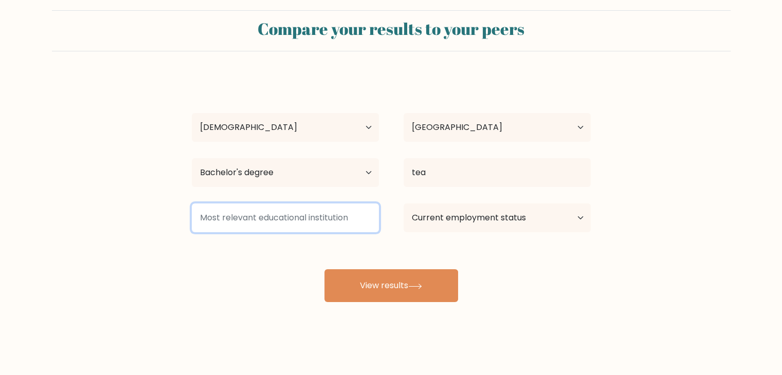
click at [328, 214] on input at bounding box center [285, 218] width 187 height 29
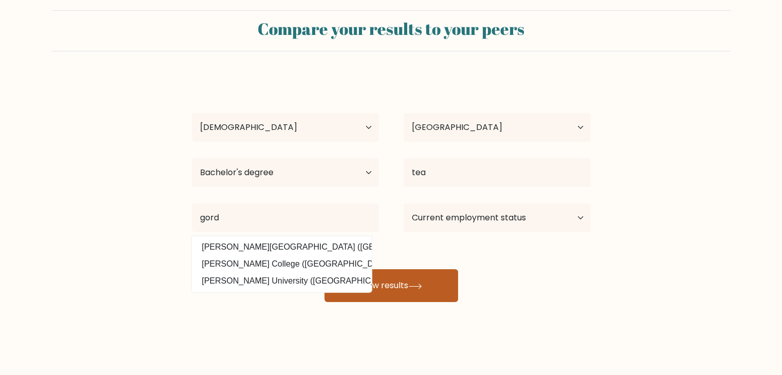
drag, startPoint x: 303, startPoint y: 266, endPoint x: 376, endPoint y: 282, distance: 74.8
click at [307, 266] on option "Gordon College (United States)" at bounding box center [281, 264] width 175 height 16
type input "[PERSON_NAME][GEOGRAPHIC_DATA]"
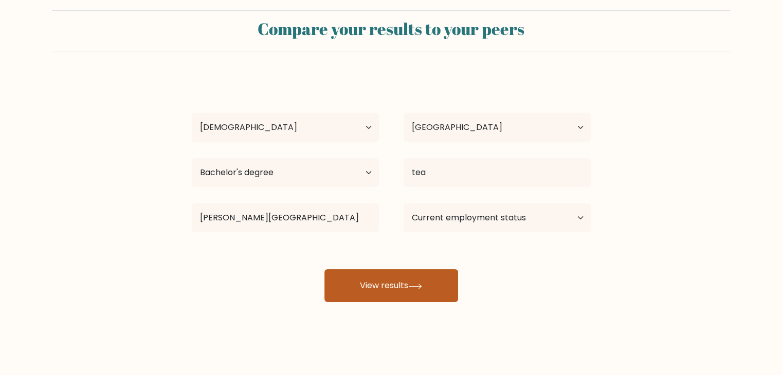
click at [376, 282] on button "View results" at bounding box center [391, 285] width 134 height 33
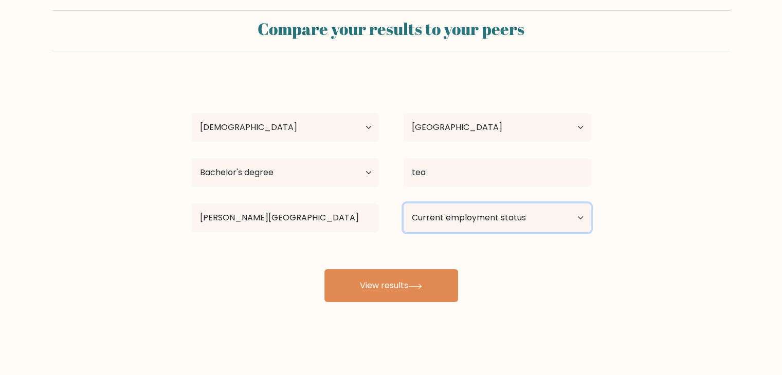
click at [523, 220] on select "Current employment status Employed Student Retired Other / prefer not to answer" at bounding box center [496, 218] width 187 height 29
select select "other"
click at [403, 204] on select "Current employment status Employed Student Retired Other / prefer not to answer" at bounding box center [496, 218] width 187 height 29
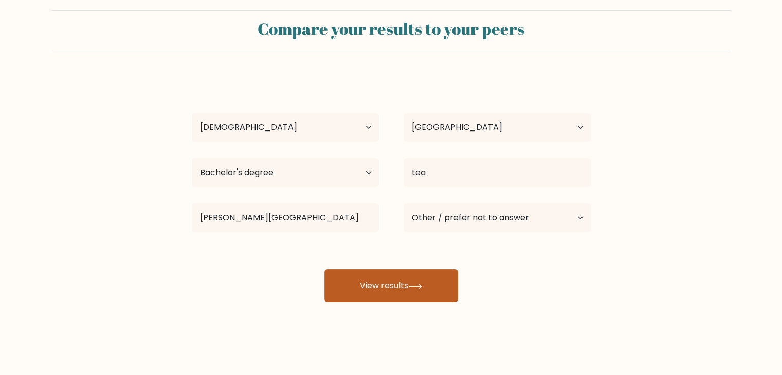
click at [417, 282] on button "View results" at bounding box center [391, 285] width 134 height 33
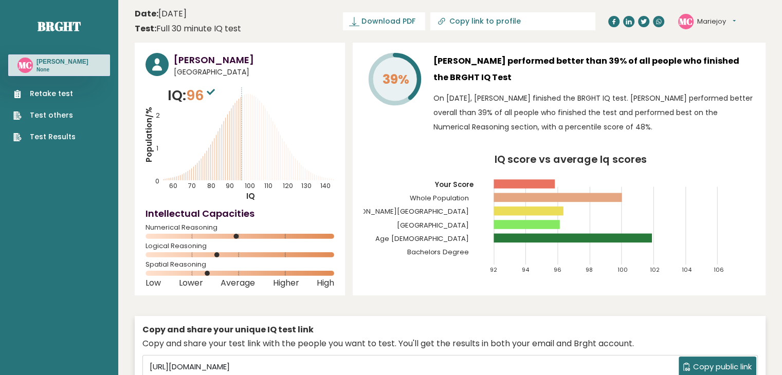
click at [154, 64] on circle at bounding box center [156, 64] width 23 height 23
click at [162, 65] on circle at bounding box center [156, 64] width 23 height 23
click at [213, 99] on span "96" at bounding box center [201, 95] width 31 height 19
click at [196, 97] on span "96" at bounding box center [201, 95] width 31 height 19
drag, startPoint x: 208, startPoint y: 93, endPoint x: 215, endPoint y: 96, distance: 7.2
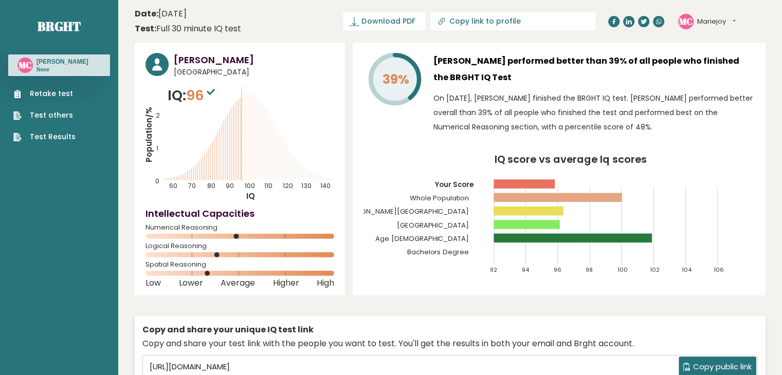
click at [210, 94] on sup at bounding box center [210, 91] width 13 height 14
click at [704, 23] on button "Mariejoy" at bounding box center [716, 21] width 39 height 10
click at [641, 80] on h3 "[PERSON_NAME] performed better than 39% of all people who finished the BRGHT IQ…" at bounding box center [593, 69] width 321 height 33
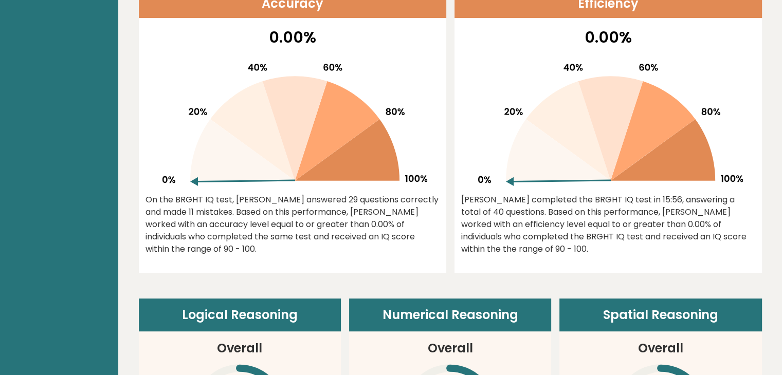
scroll to position [463, 0]
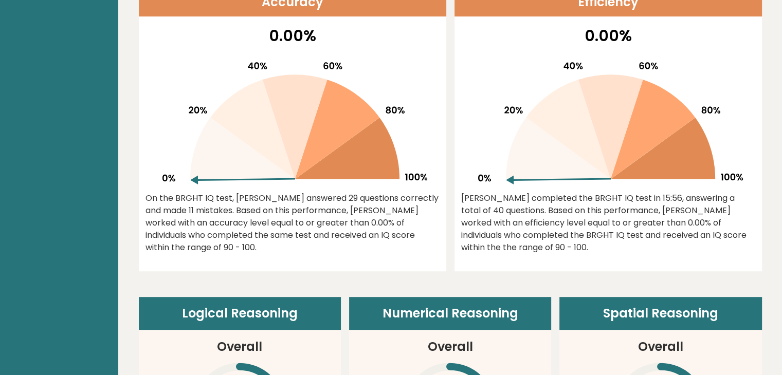
click at [234, 208] on div "On the BRGHT IQ test, [PERSON_NAME] answered 29 questions correctly and made 11…" at bounding box center [292, 223] width 294 height 62
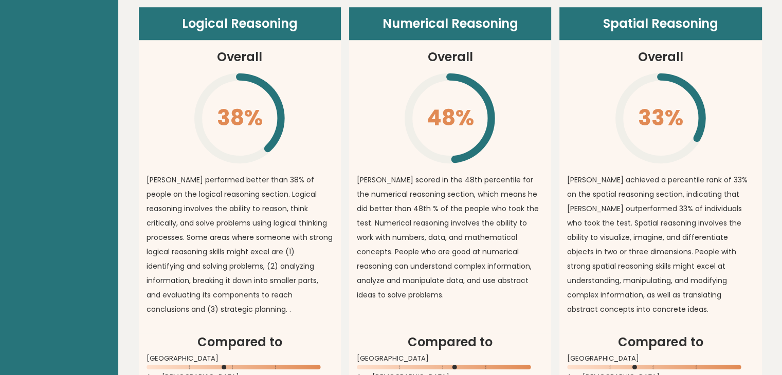
scroll to position [771, 0]
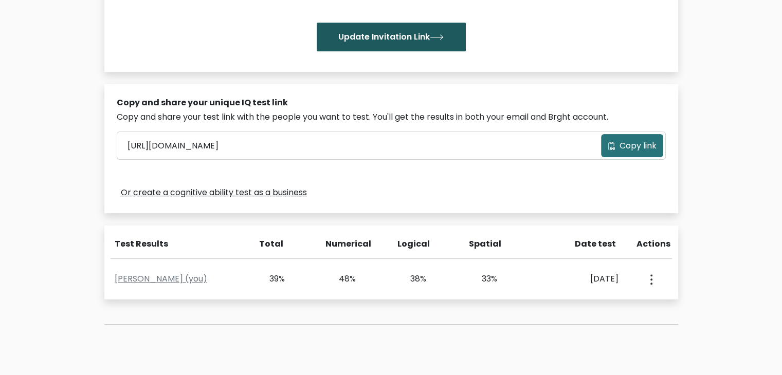
scroll to position [257, 0]
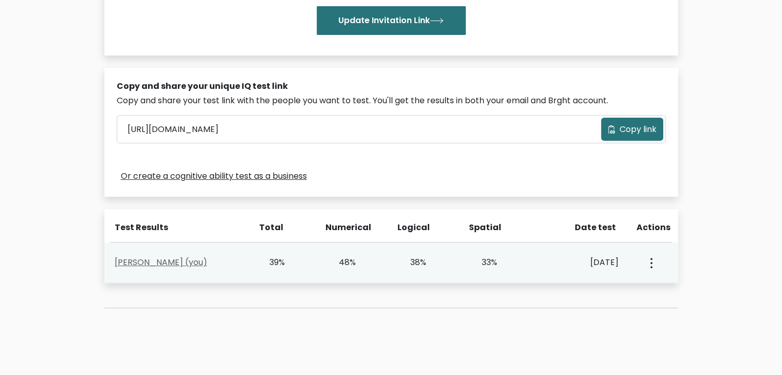
click at [180, 264] on link "Mariejoy Cac (you)" at bounding box center [161, 262] width 93 height 12
